Goal: Connect with others: Connect with others

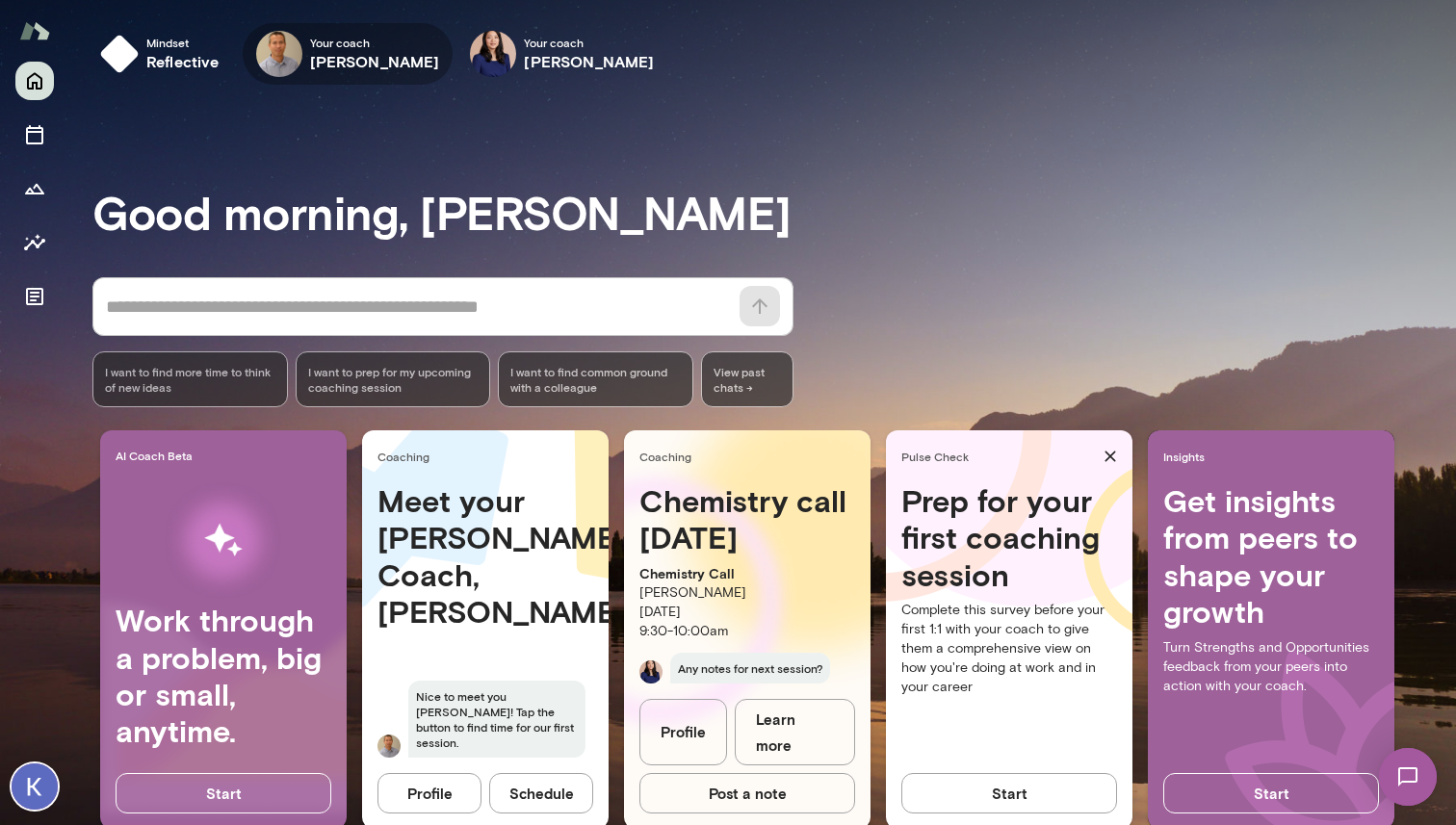
click at [0, 0] on icon "button" at bounding box center [0, 0] width 0 height 0
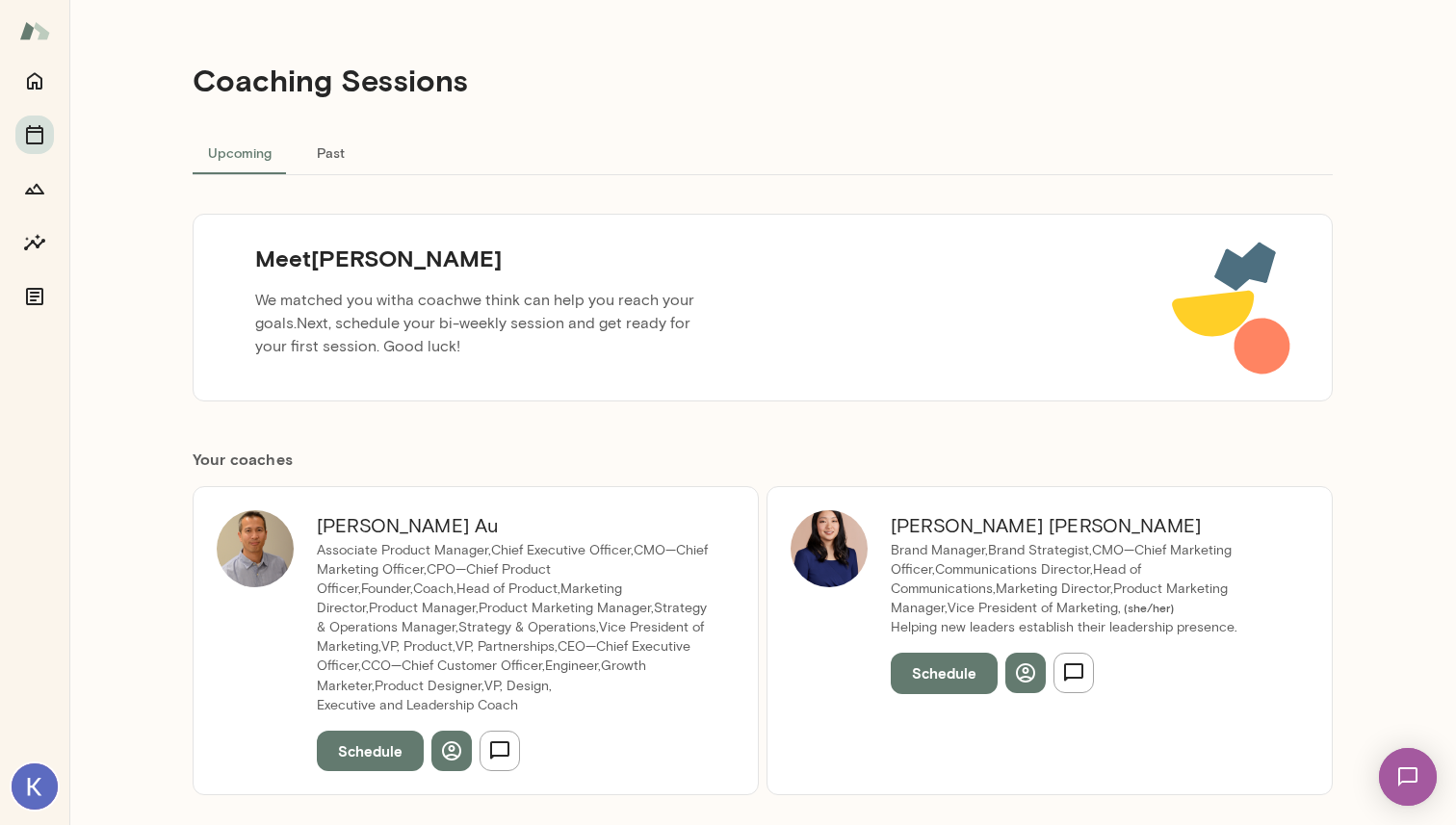
click at [380, 747] on button "Schedule" at bounding box center [370, 751] width 107 height 40
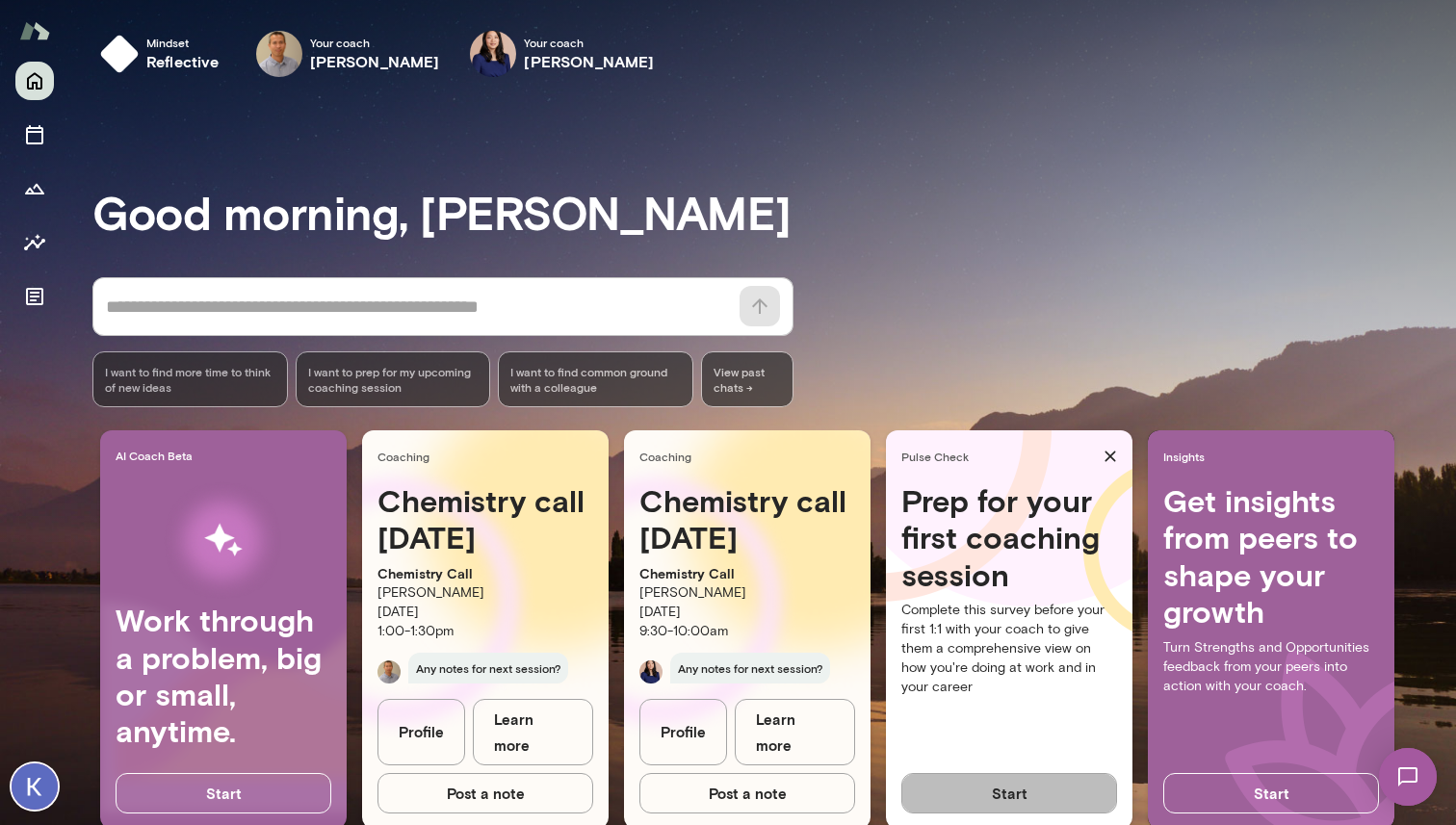
click at [1000, 788] on button "Start" at bounding box center [1009, 793] width 216 height 40
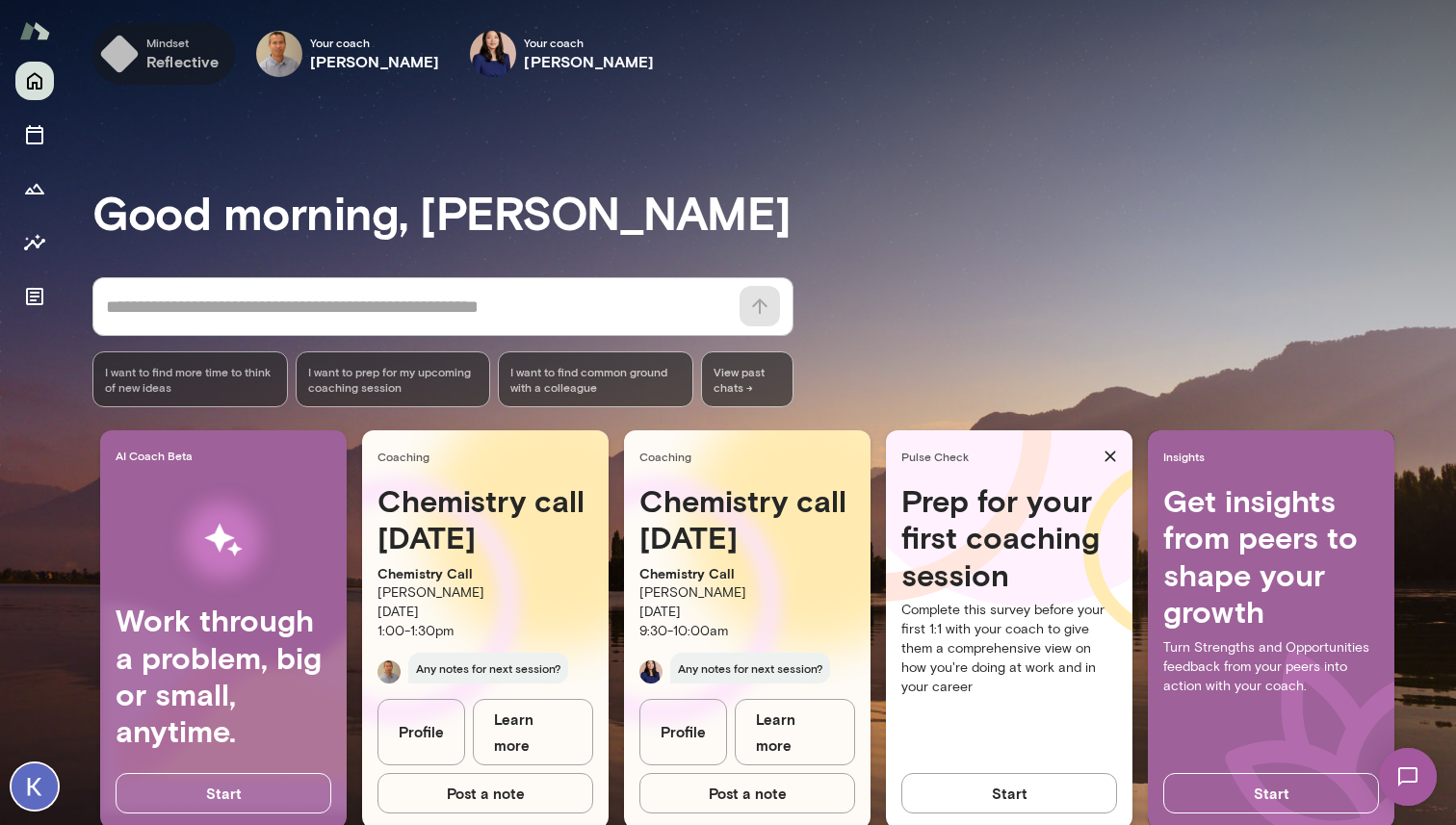
click at [176, 43] on span "Mindset" at bounding box center [182, 42] width 73 height 15
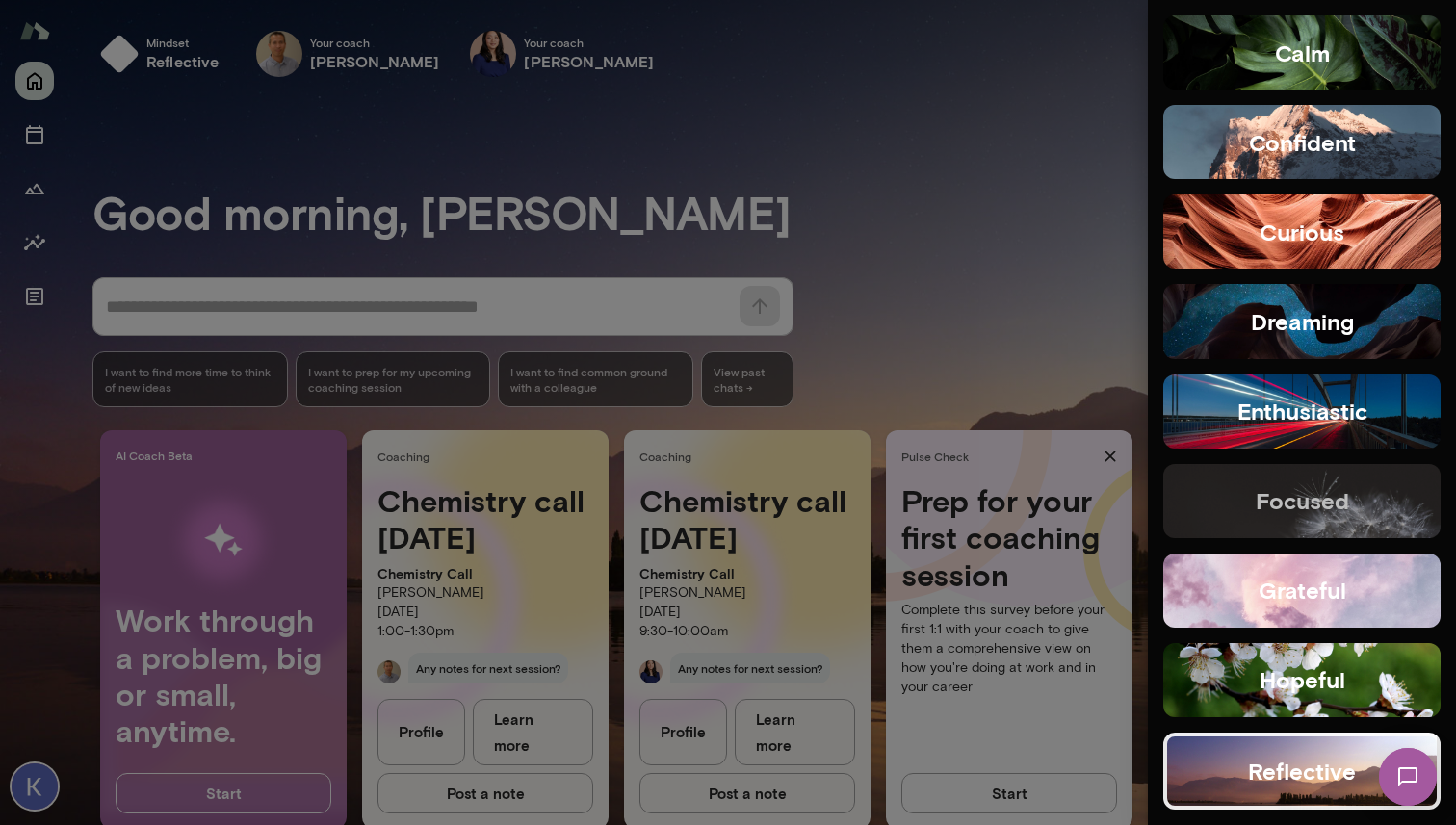
click at [1341, 503] on h5 "focused" at bounding box center [1302, 500] width 93 height 31
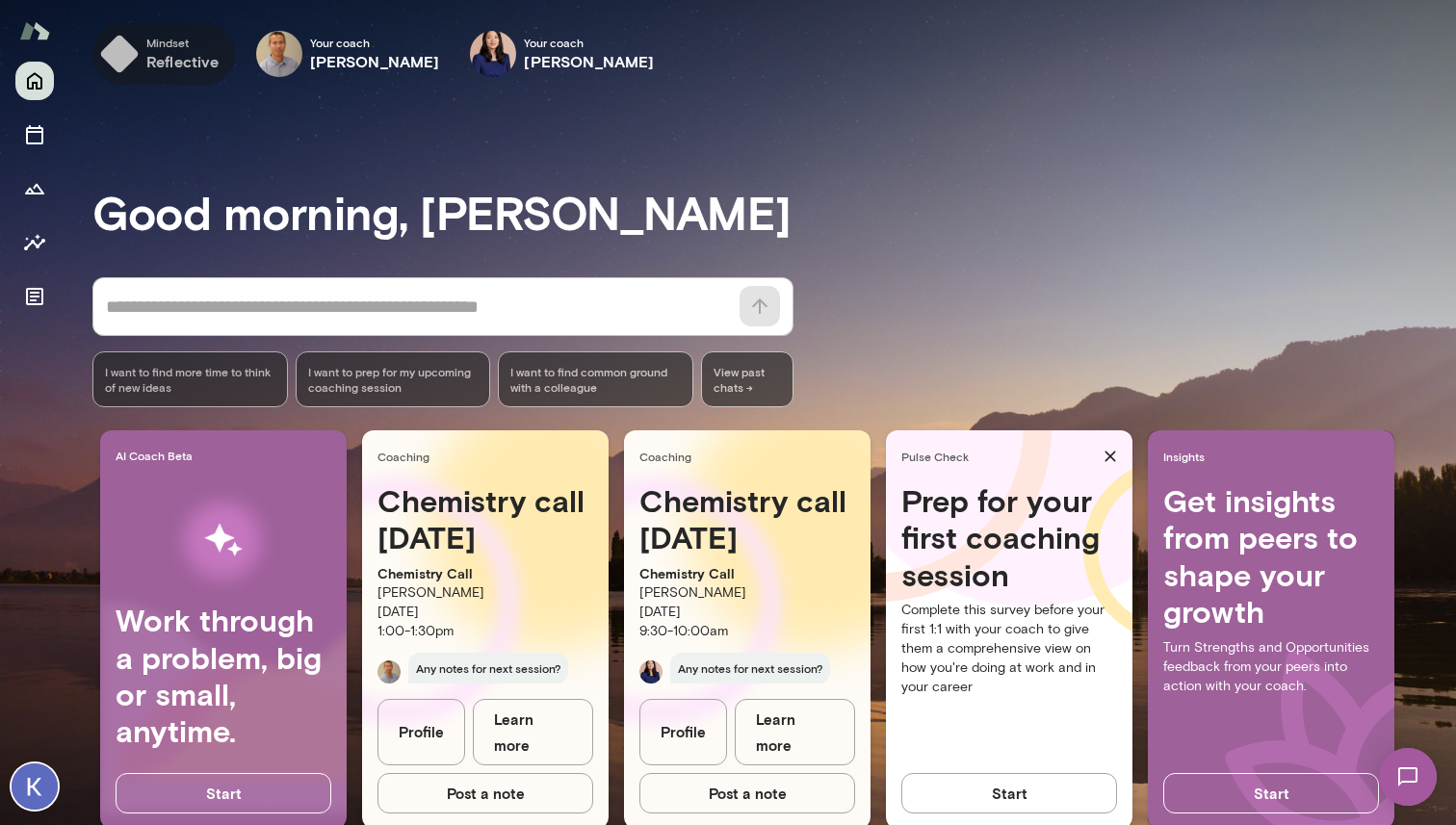
click at [187, 56] on h6 "reflective" at bounding box center [182, 61] width 73 height 23
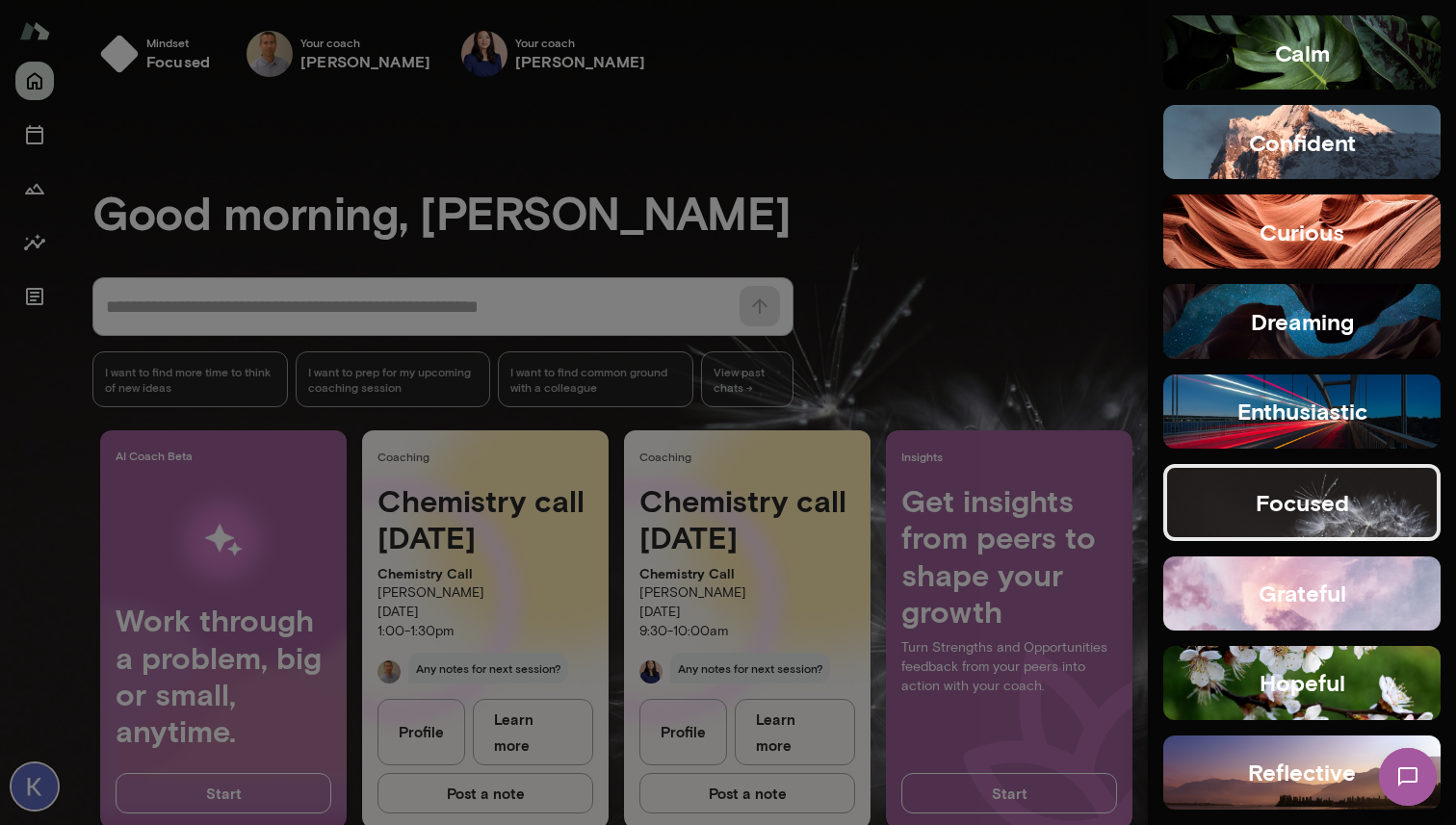
click at [626, 148] on div at bounding box center [728, 412] width 1456 height 825
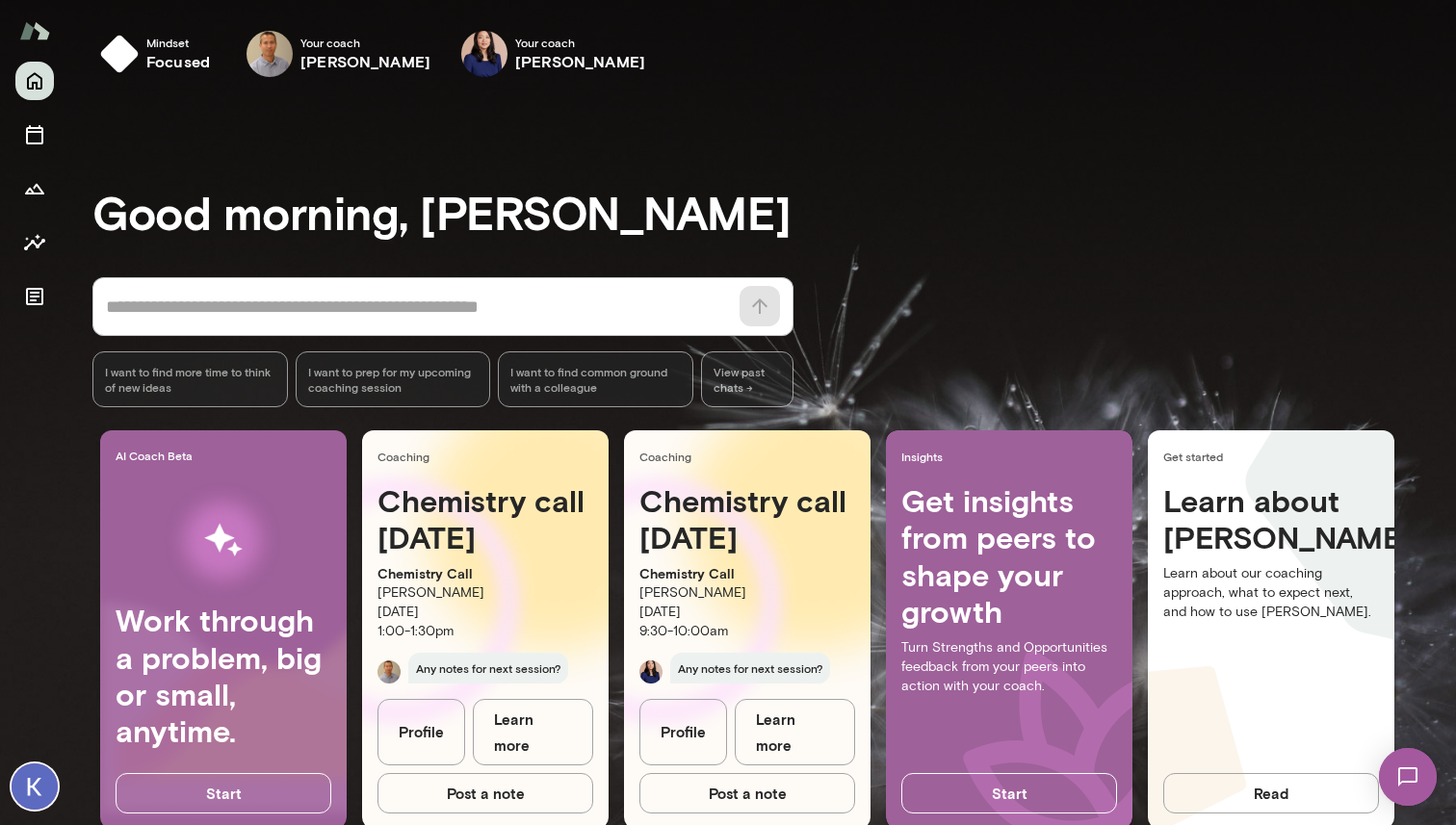
click at [450, 745] on link "Profile" at bounding box center [421, 732] width 88 height 66
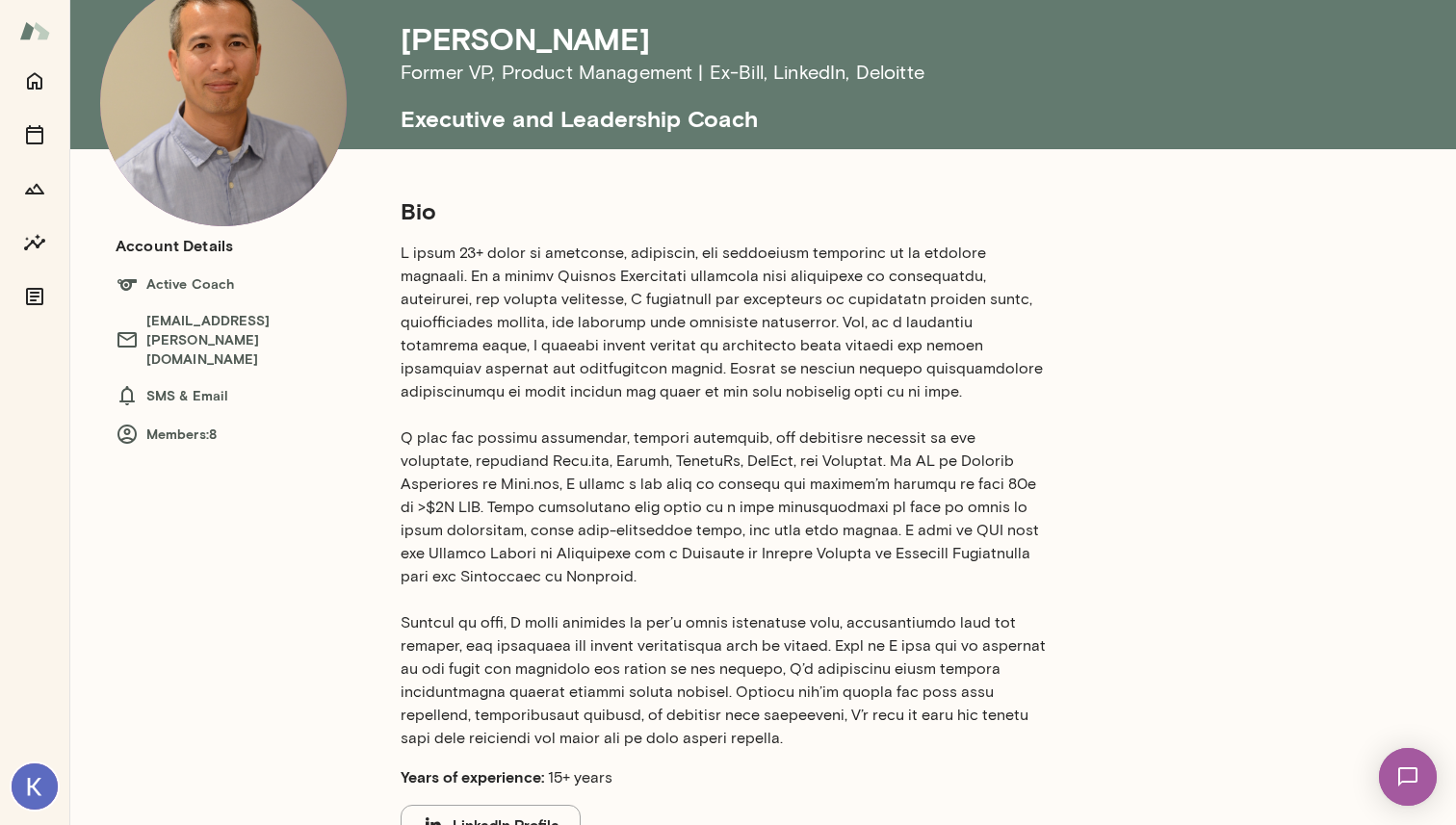
scroll to position [99, 0]
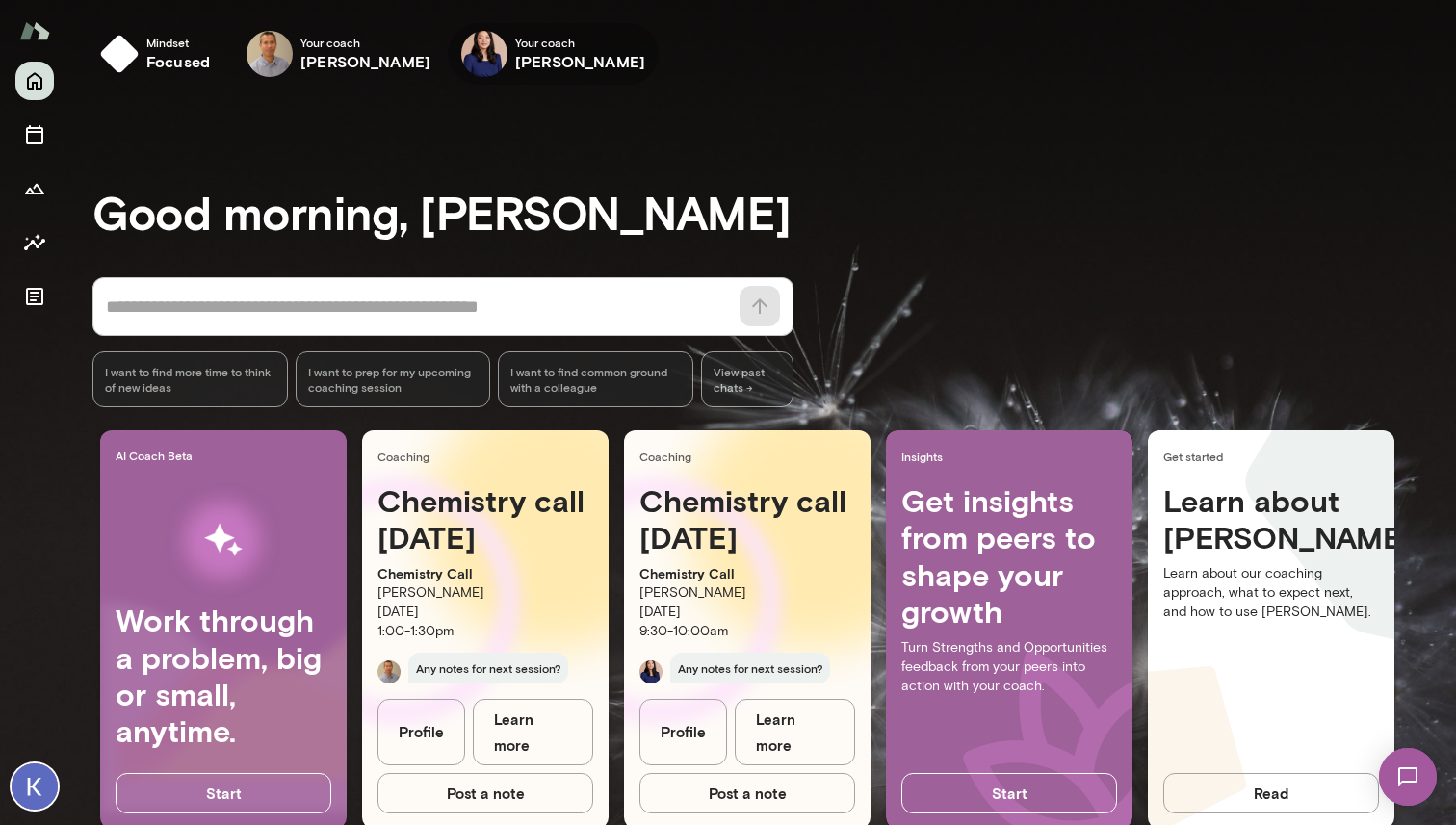
click at [448, 57] on div "Your coach Leah Kim" at bounding box center [553, 54] width 211 height 62
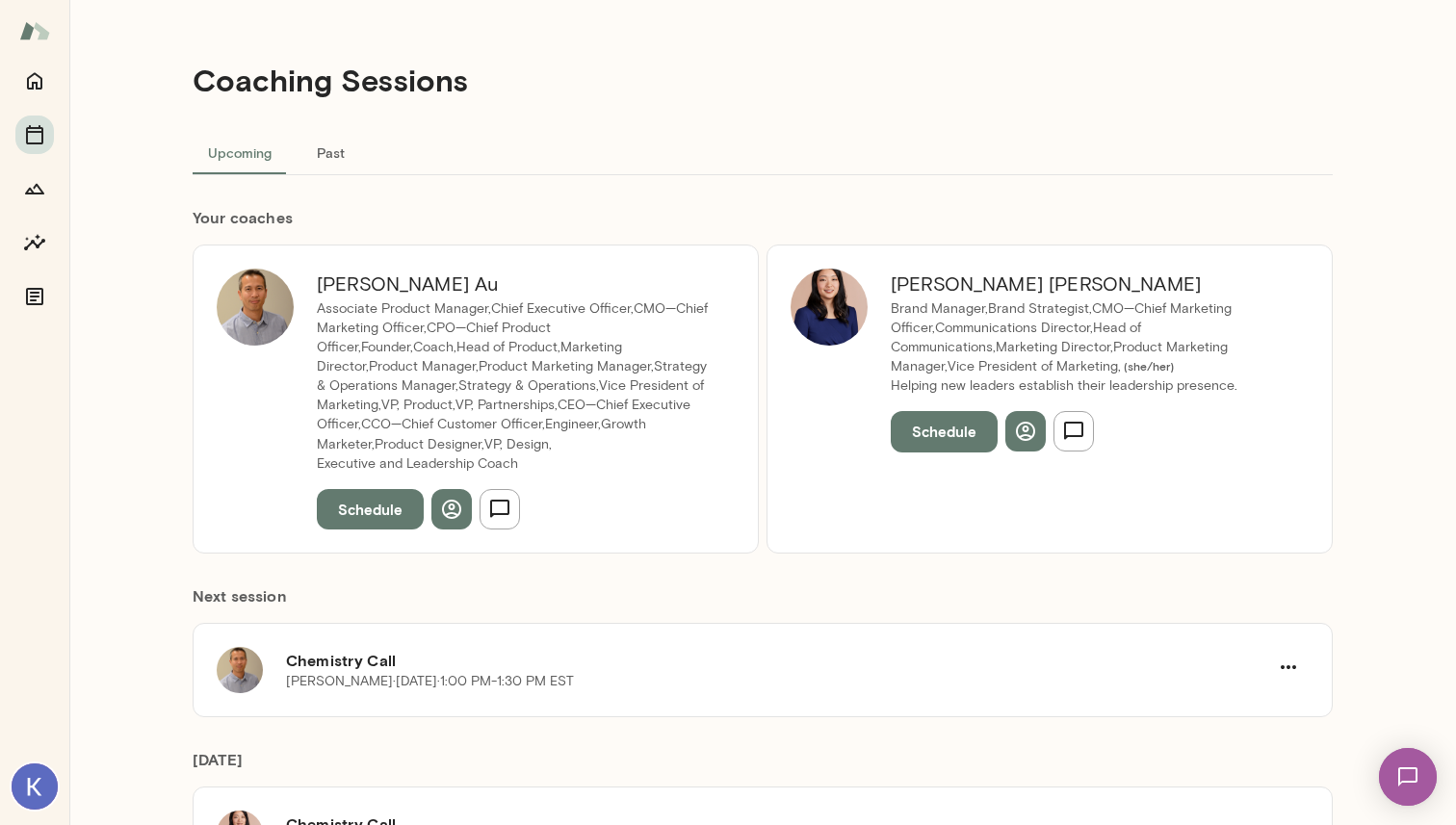
click at [950, 292] on h6 "Leah Kim" at bounding box center [1088, 284] width 395 height 31
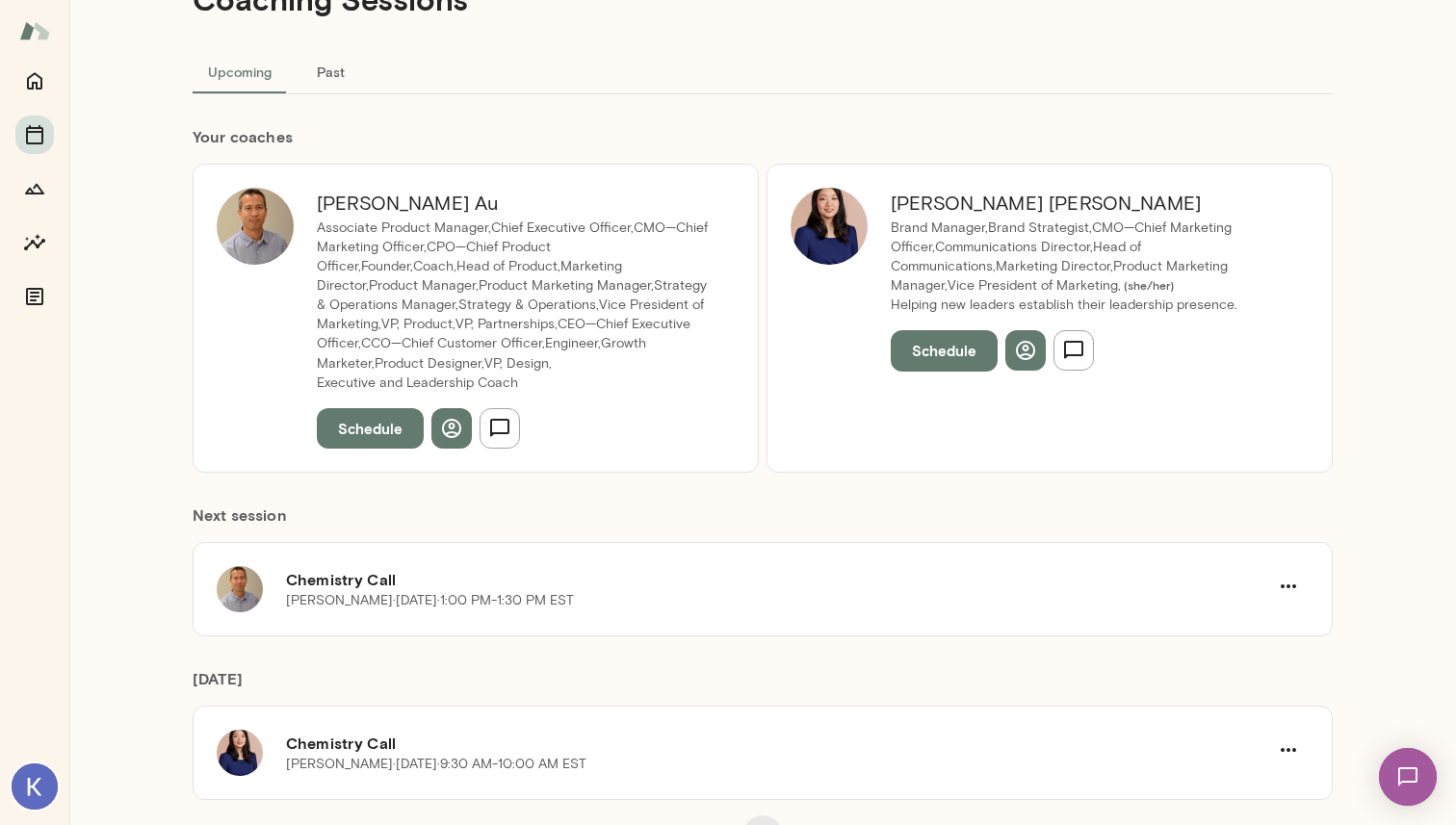
scroll to position [110, 0]
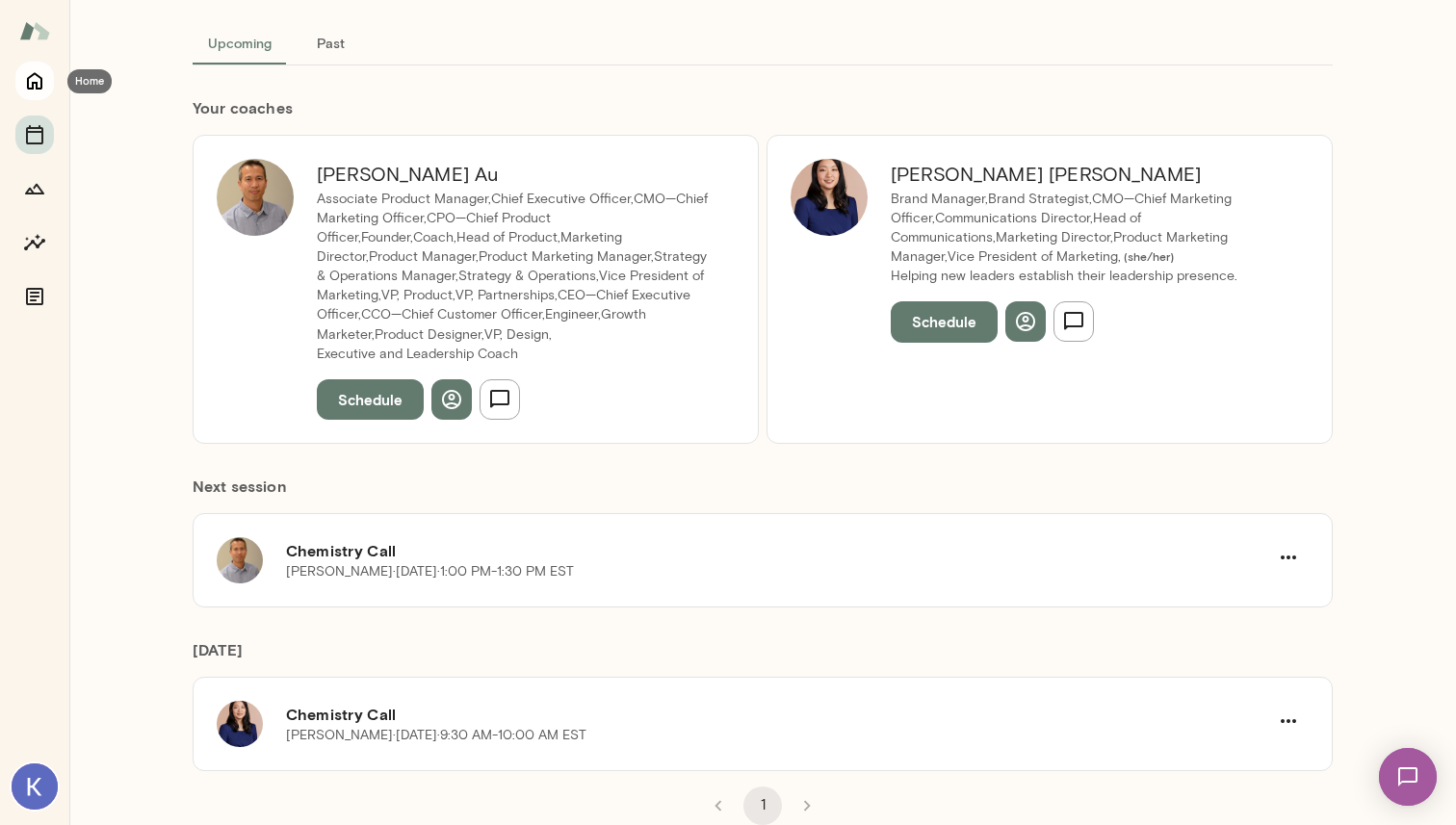
click at [35, 74] on icon "Home" at bounding box center [34, 81] width 15 height 17
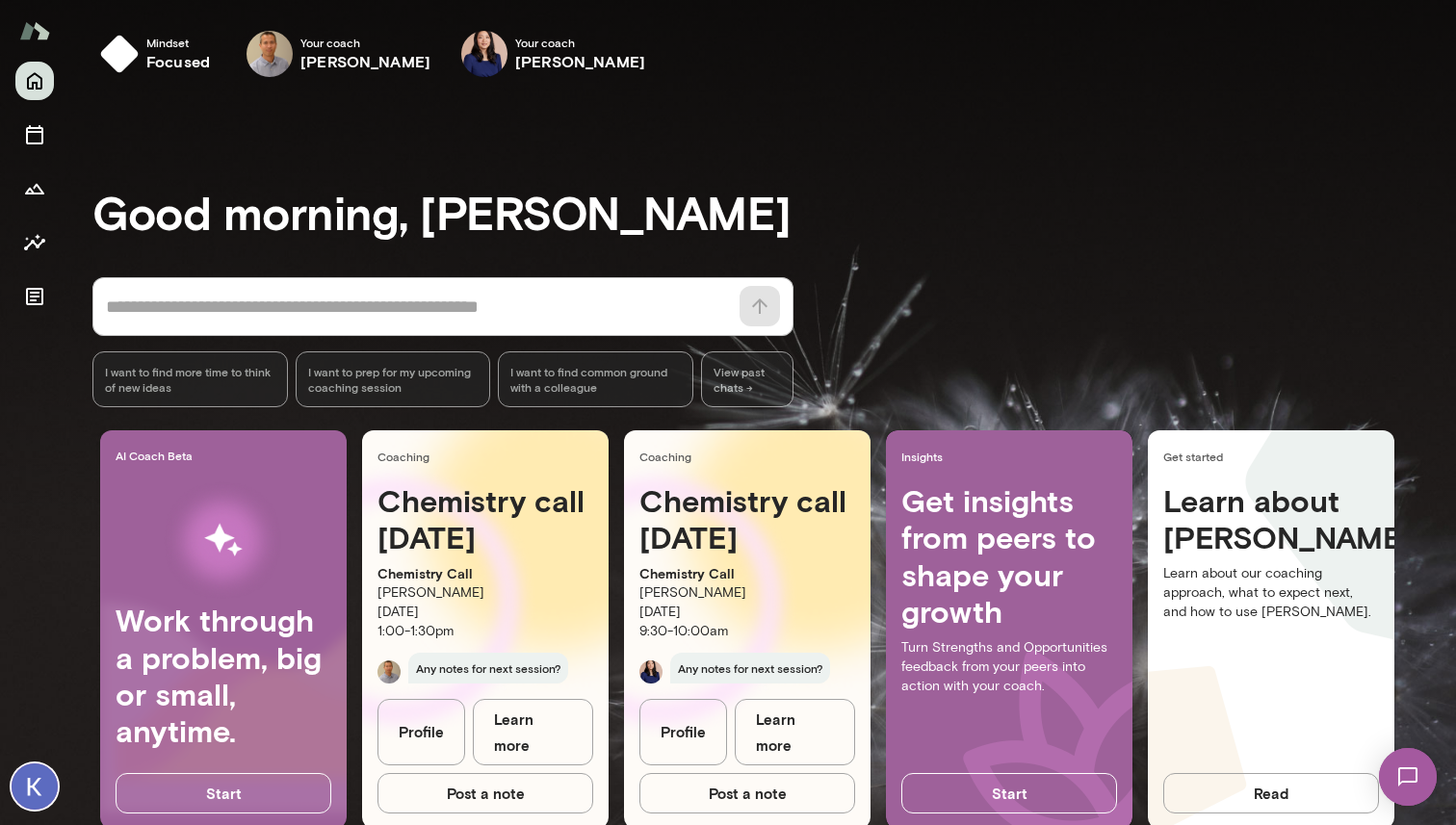
scroll to position [42, 0]
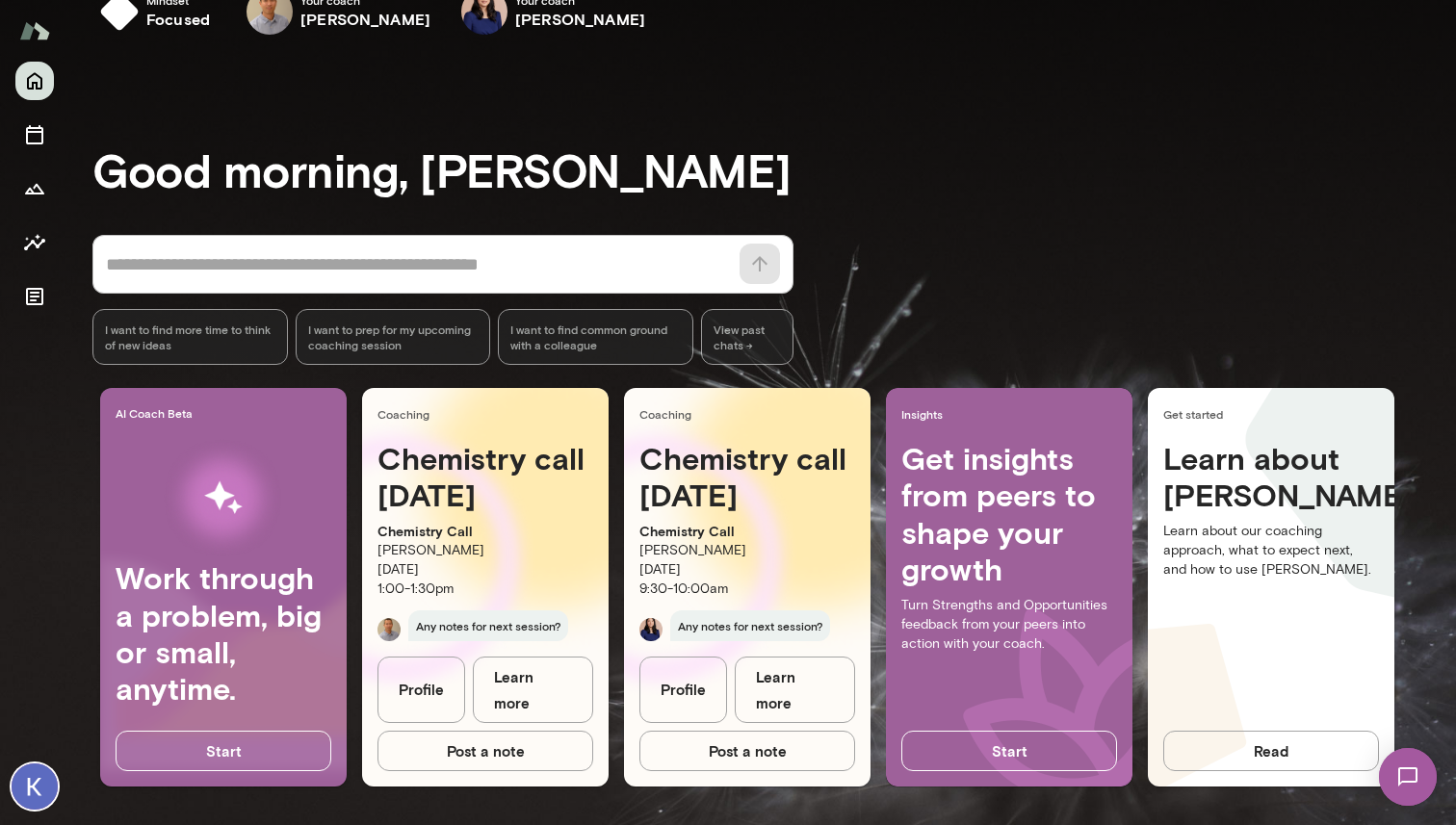
click at [685, 707] on link "Profile" at bounding box center [683, 690] width 88 height 66
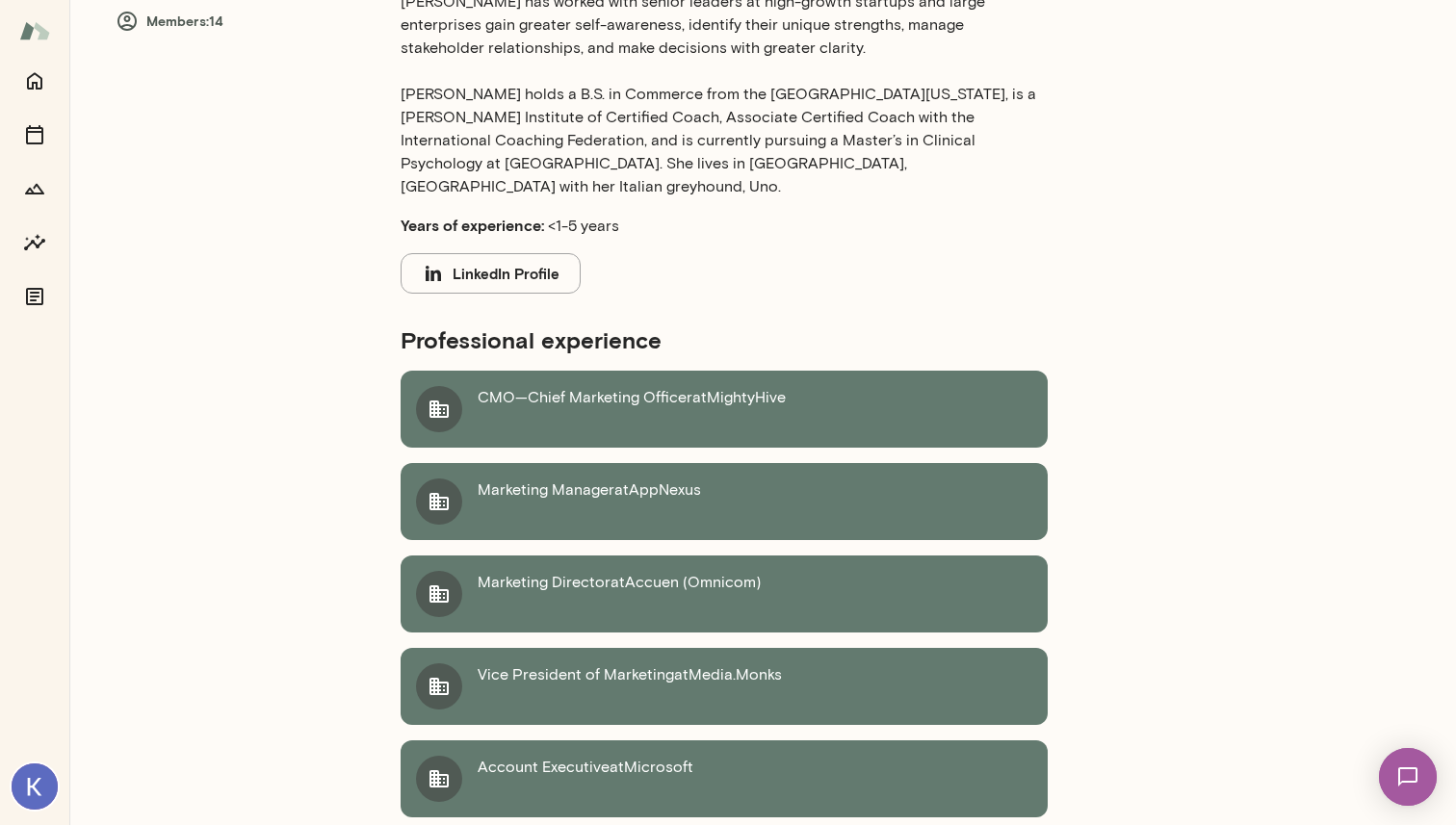
scroll to position [468, 0]
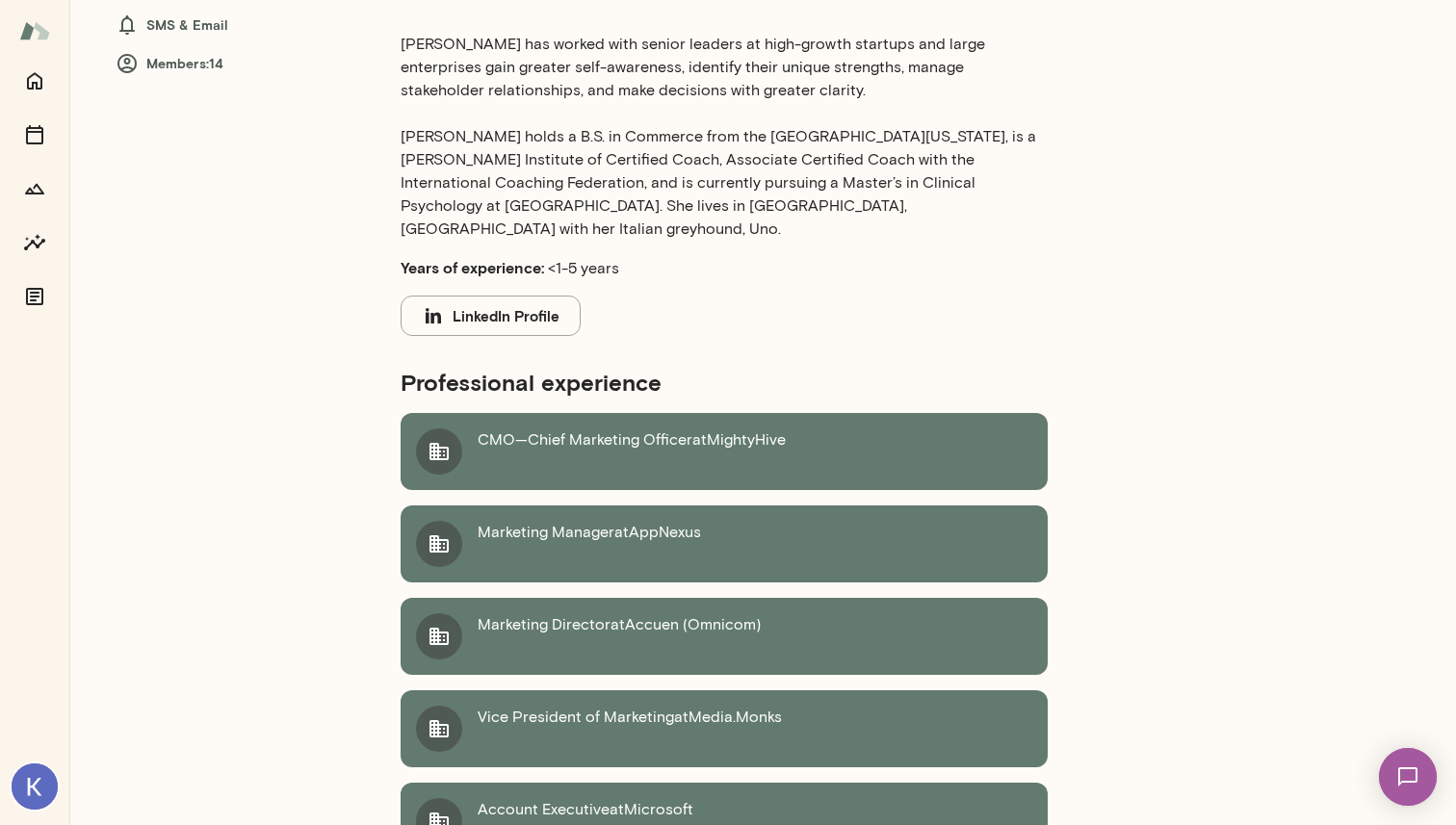
click at [519, 296] on button "LinkedIn Profile" at bounding box center [491, 316] width 180 height 40
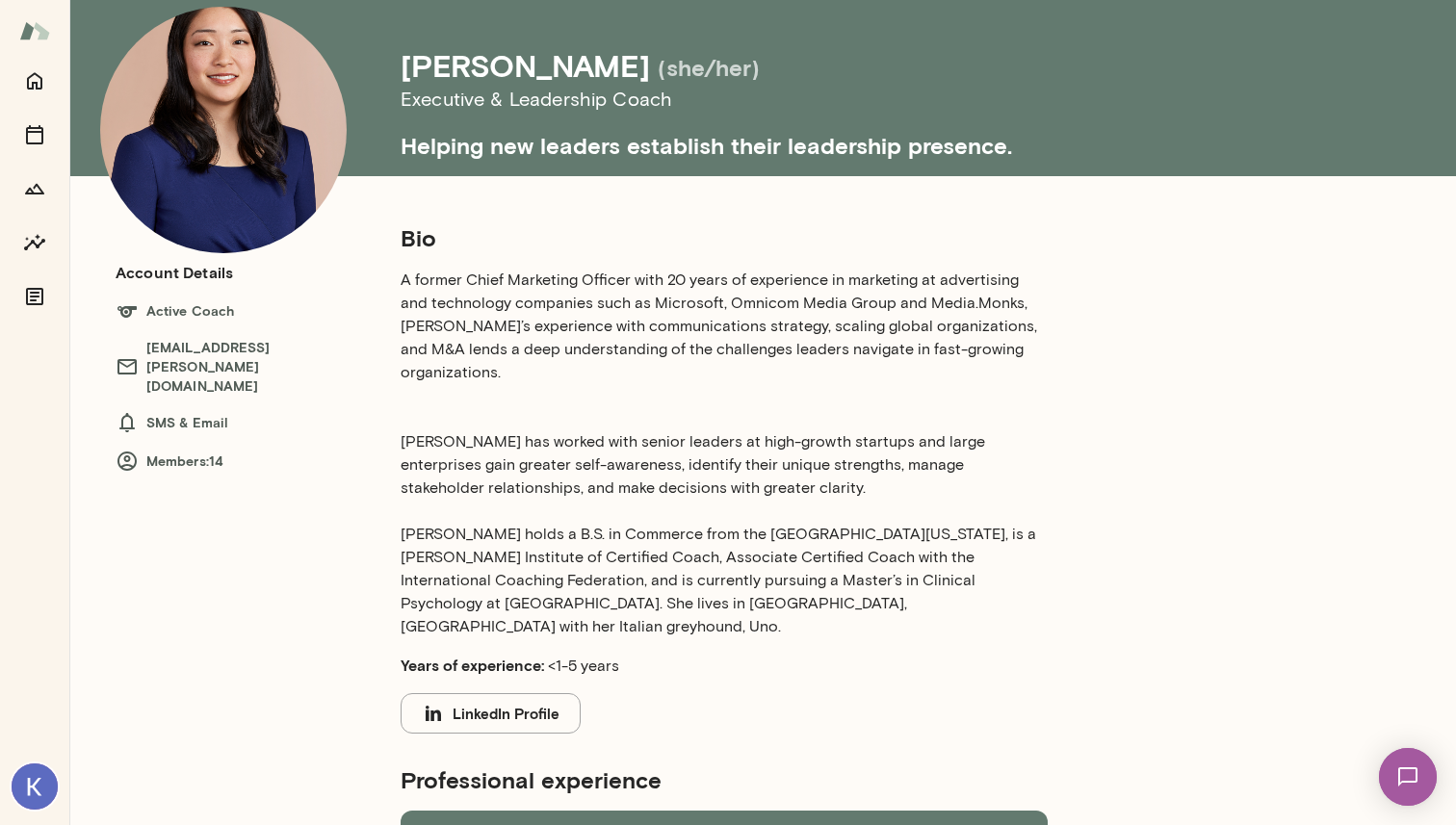
scroll to position [0, 0]
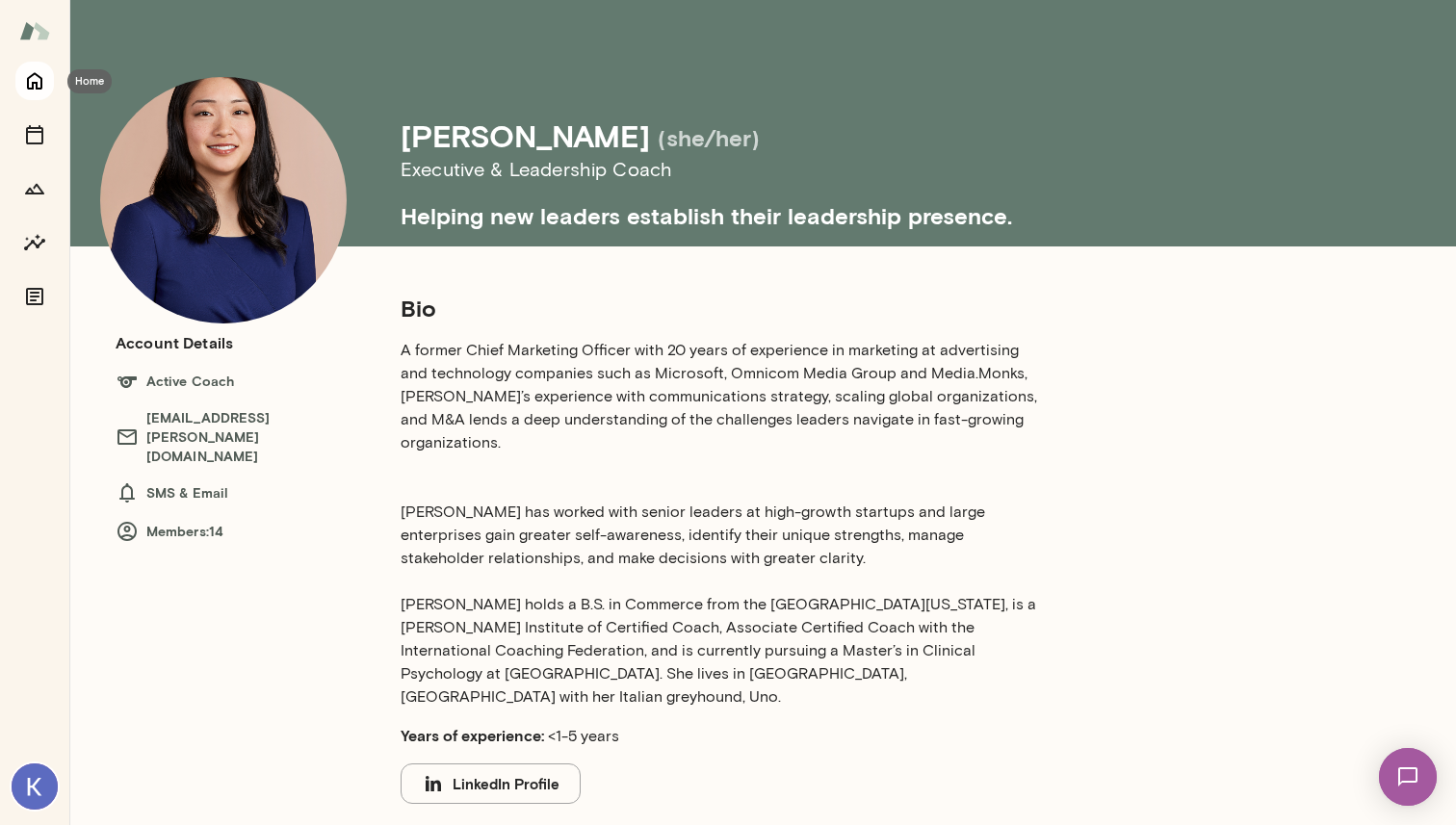
click at [38, 80] on icon "Home" at bounding box center [34, 80] width 23 height 23
